Goal: Transaction & Acquisition: Subscribe to service/newsletter

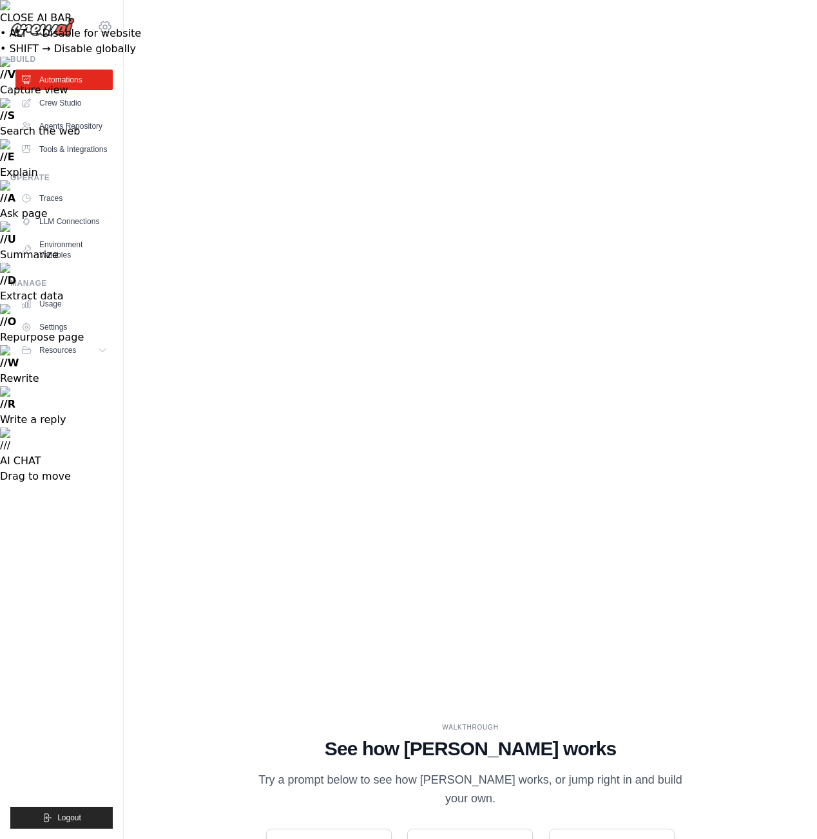
click at [102, 22] on icon at bounding box center [105, 26] width 12 height 11
click at [53, 108] on link "Crew Studio" at bounding box center [65, 103] width 97 height 21
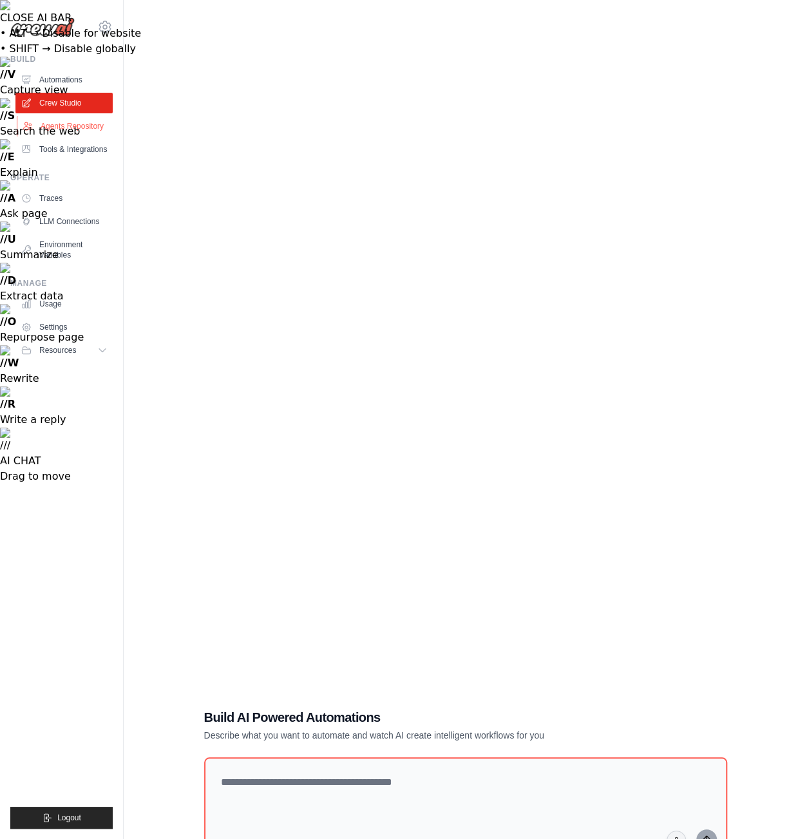
click at [61, 128] on link "Agents Repository" at bounding box center [65, 126] width 97 height 21
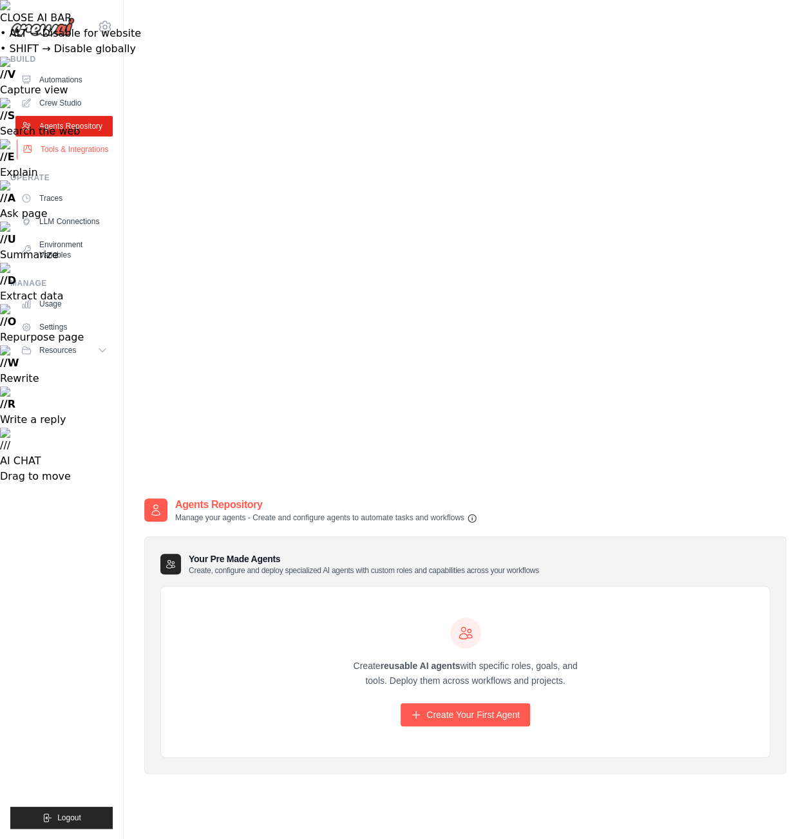
click at [73, 154] on link "Tools & Integrations" at bounding box center [65, 149] width 97 height 21
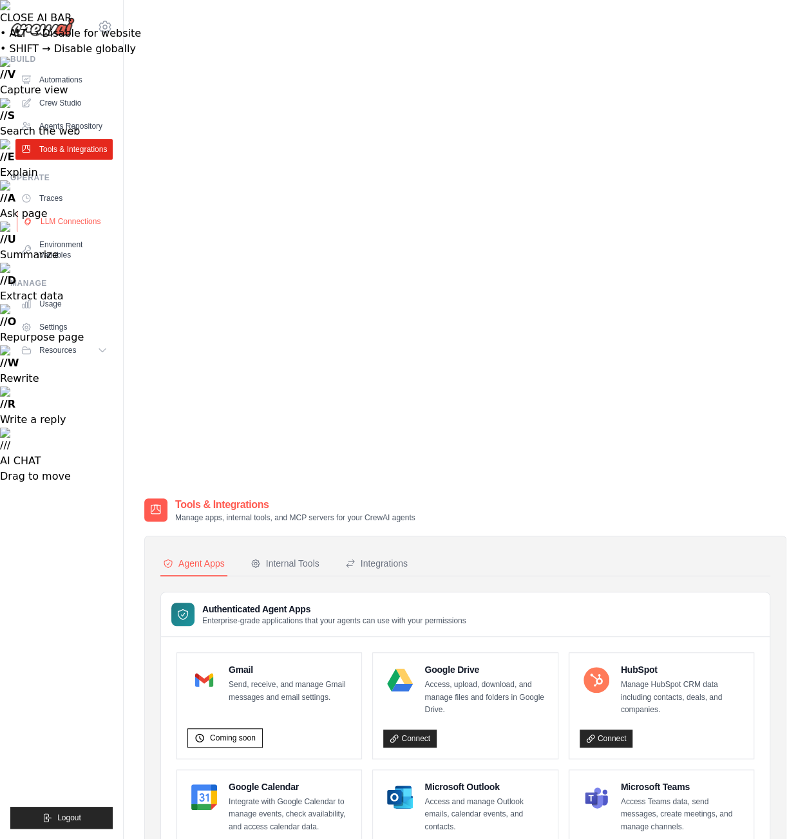
click at [71, 225] on link "LLM Connections" at bounding box center [65, 221] width 97 height 21
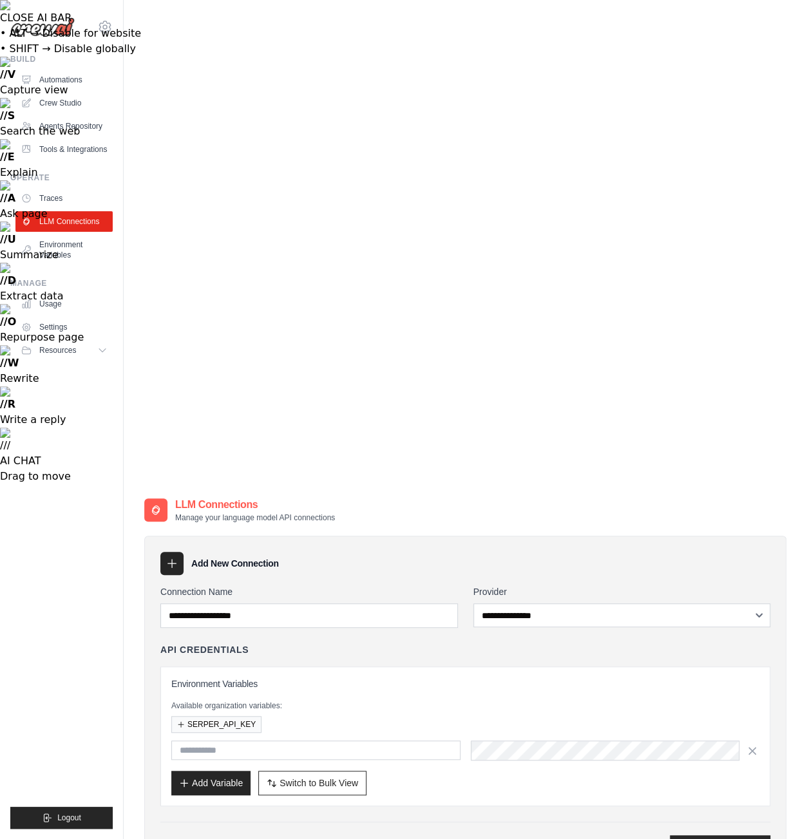
click at [59, 338] on ul "Usage Settings Resources Documentation Blog" at bounding box center [63, 327] width 97 height 67
click at [53, 332] on link "Settings" at bounding box center [65, 327] width 97 height 21
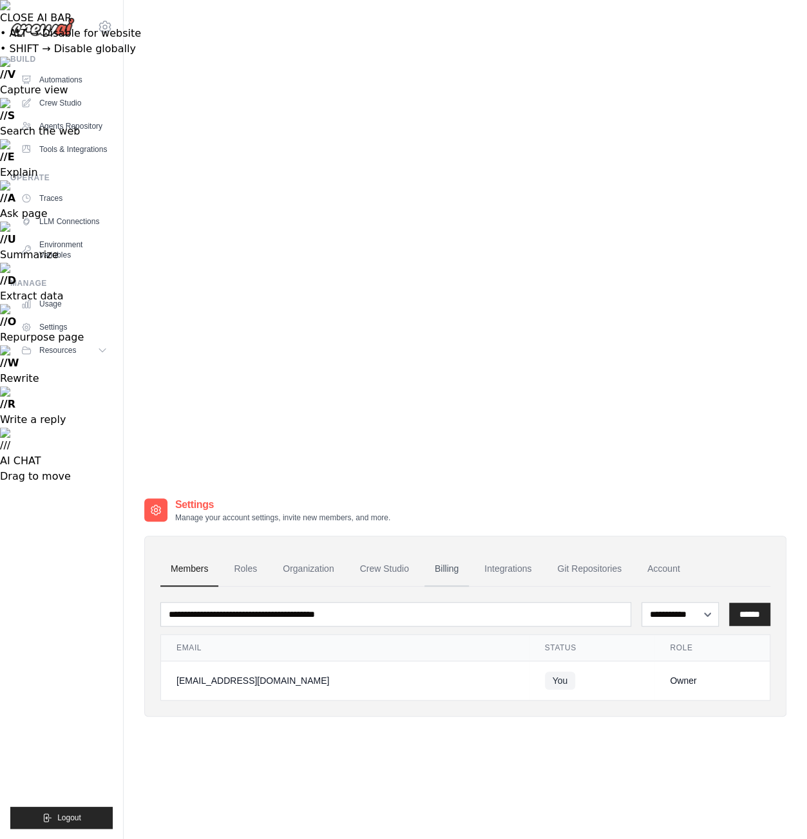
click at [439, 552] on link "Billing" at bounding box center [447, 569] width 44 height 35
